Goal: Transaction & Acquisition: Subscribe to service/newsletter

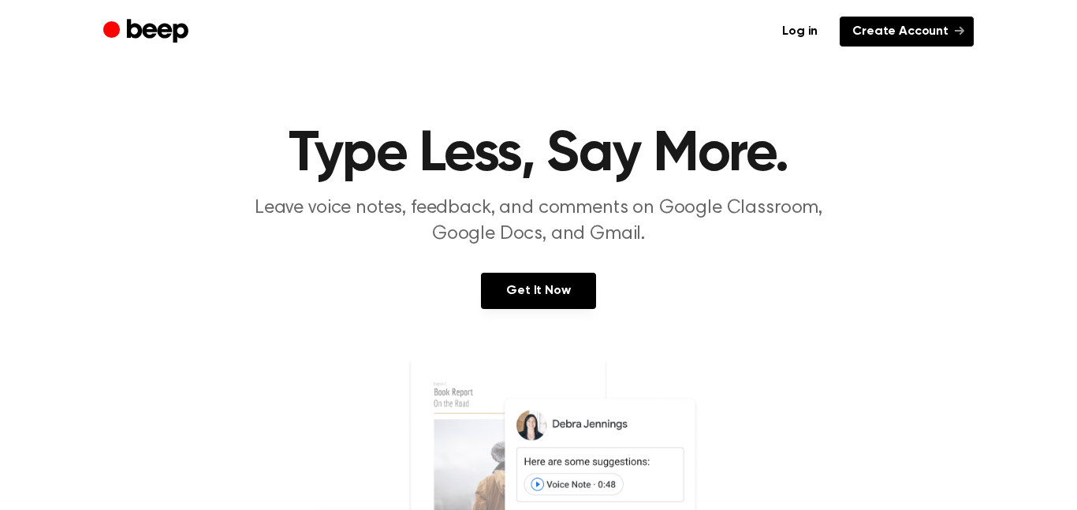
click at [915, 29] on link "Create Account" at bounding box center [906, 32] width 134 height 30
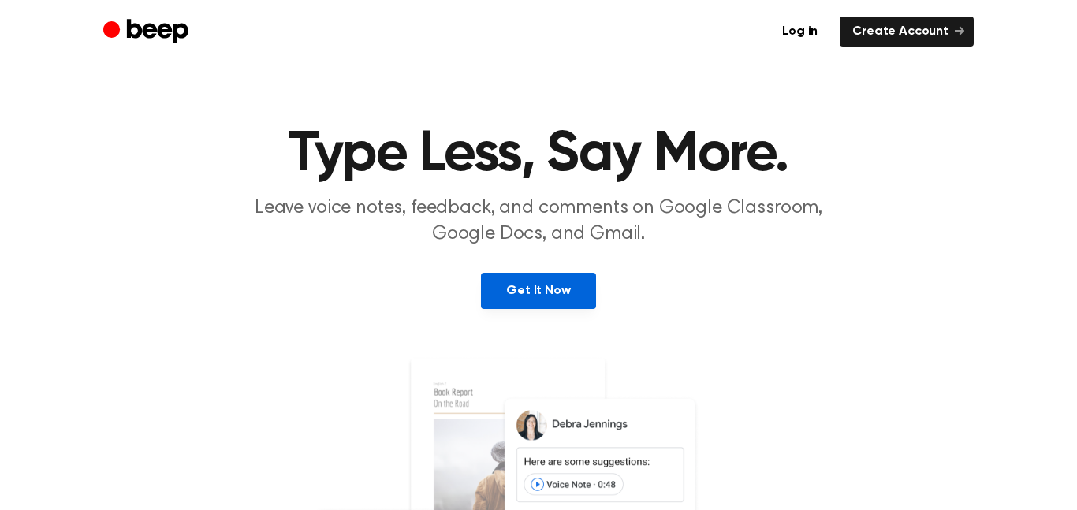
click at [512, 288] on link "Get It Now" at bounding box center [538, 291] width 114 height 36
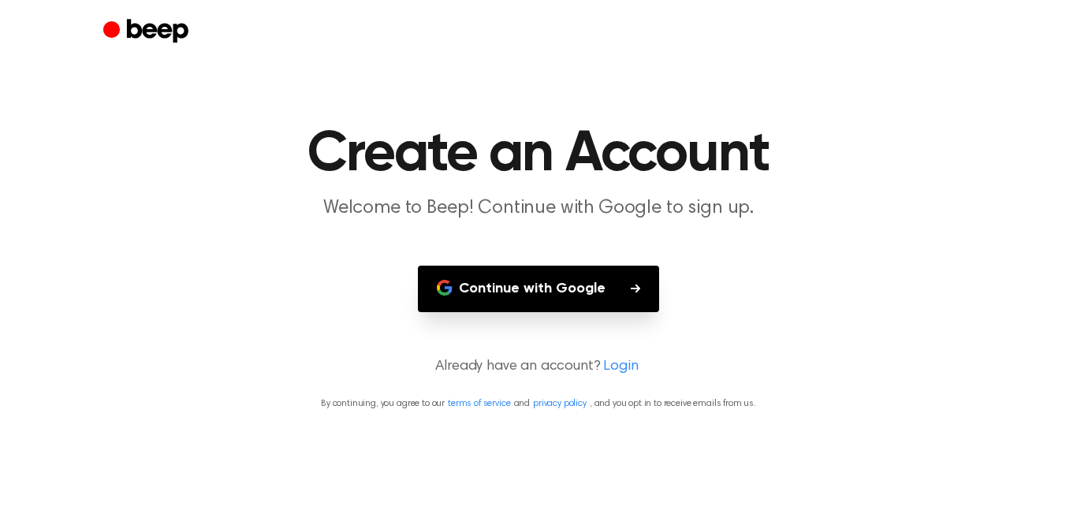
click at [512, 288] on button "Continue with Google" at bounding box center [538, 289] width 241 height 47
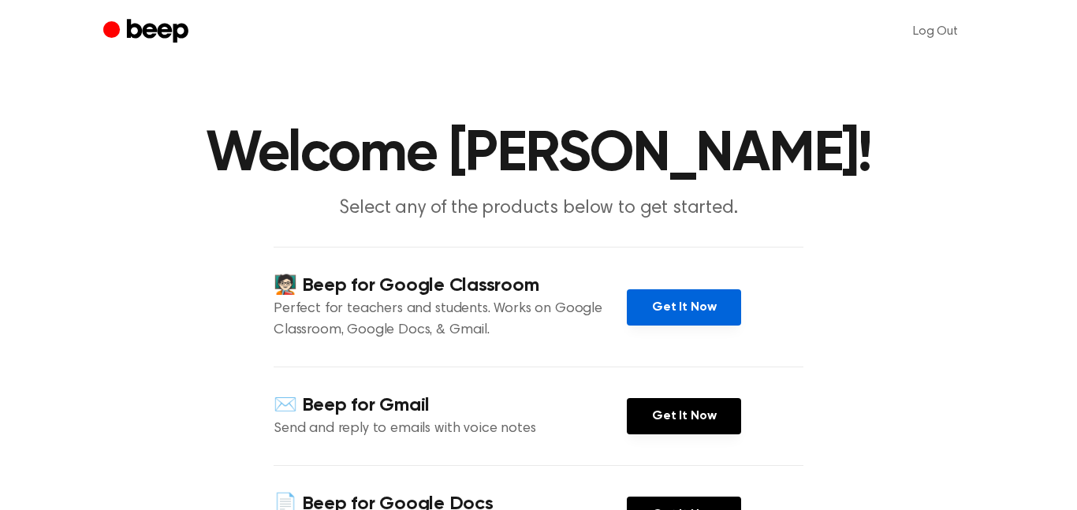
click at [694, 307] on link "Get It Now" at bounding box center [684, 307] width 114 height 36
